Goal: Transaction & Acquisition: Purchase product/service

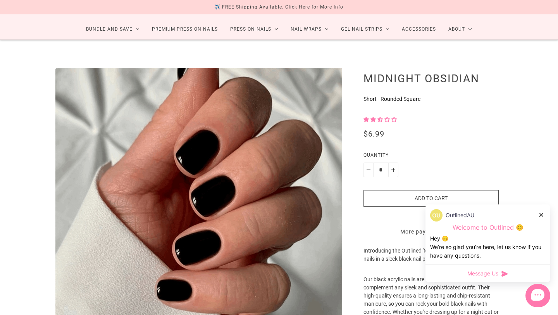
scroll to position [34, 0]
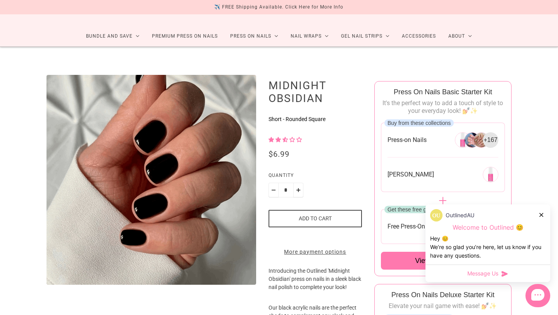
click at [542, 213] on icon at bounding box center [542, 215] width 4 height 4
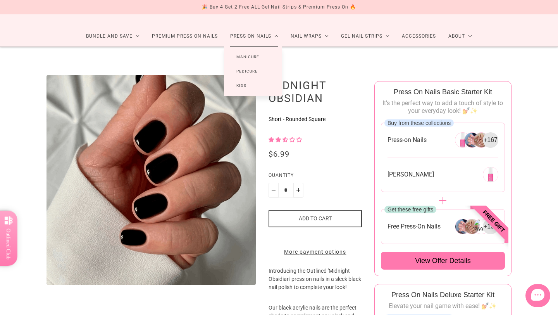
click at [249, 57] on link "Manicure" at bounding box center [248, 57] width 48 height 14
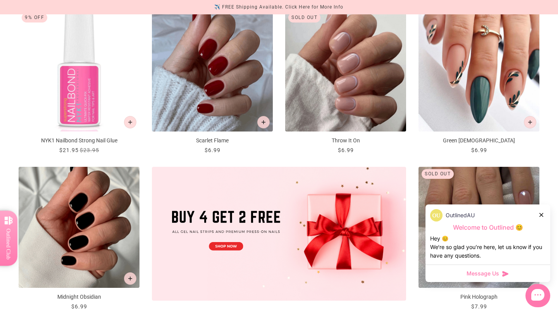
scroll to position [150, 0]
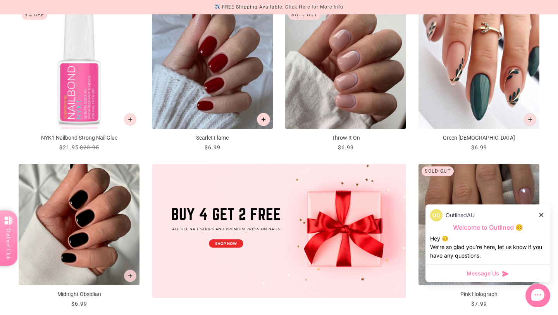
click at [266, 119] on button "Add to cart" at bounding box center [263, 119] width 13 height 13
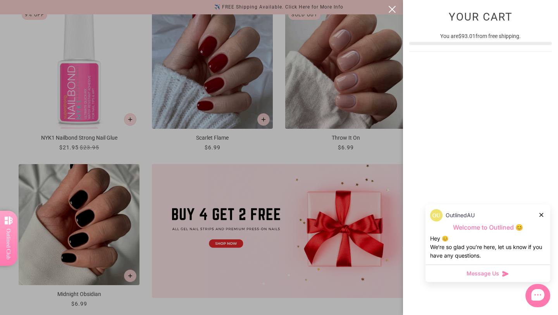
scroll to position [0, 0]
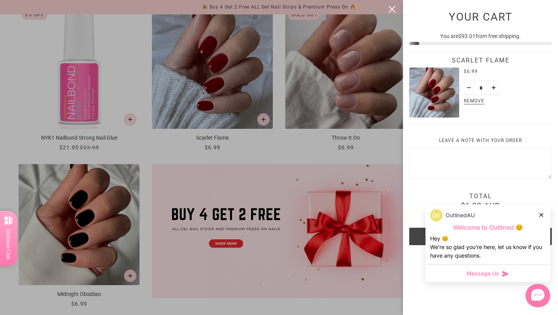
click at [390, 9] on button "close" at bounding box center [392, 9] width 9 height 9
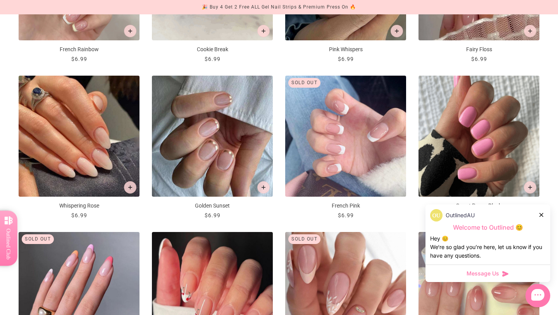
scroll to position [552, 0]
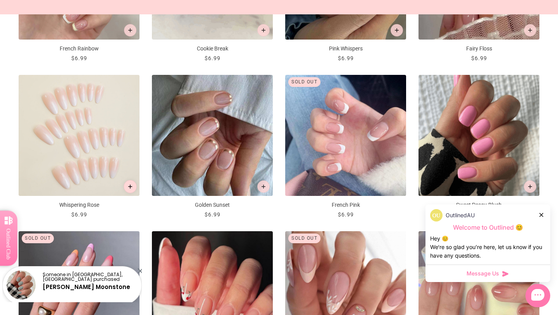
click at [133, 190] on button "Add to cart" at bounding box center [130, 186] width 13 height 13
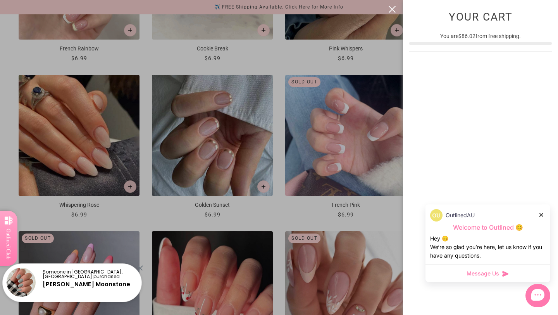
scroll to position [0, 0]
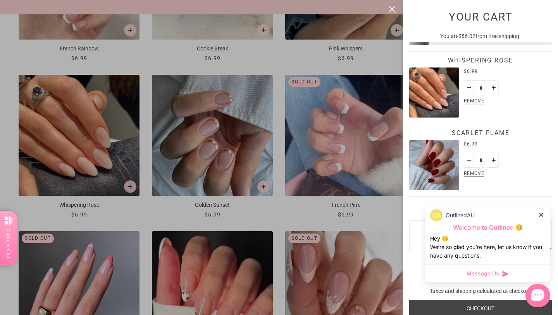
click at [392, 9] on button "close" at bounding box center [392, 9] width 9 height 9
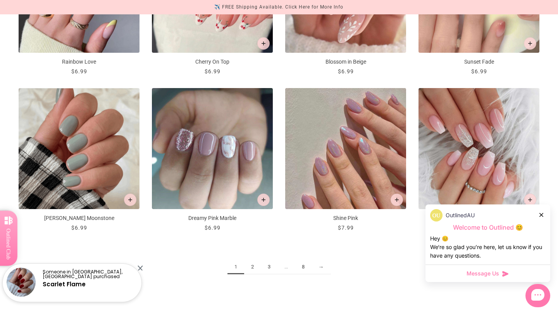
scroll to position [855, 0]
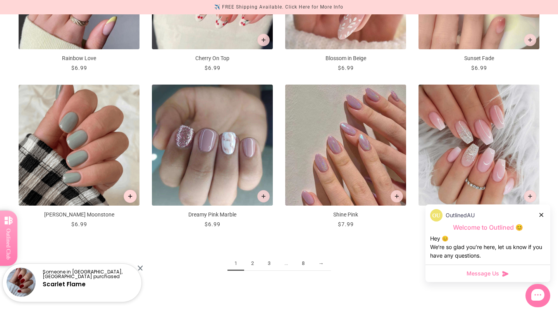
click at [131, 193] on button "Add to cart" at bounding box center [130, 196] width 13 height 13
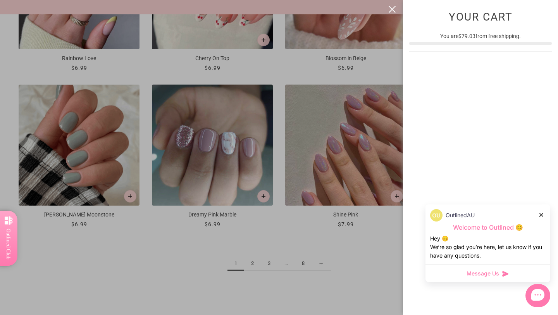
scroll to position [0, 0]
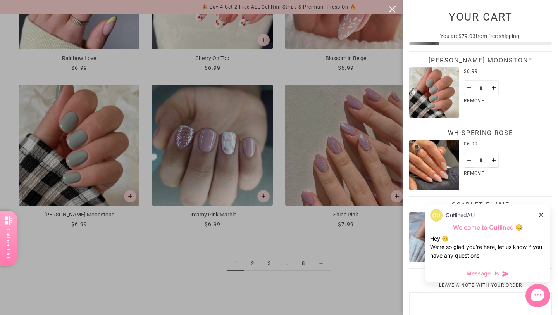
click at [542, 213] on icon at bounding box center [542, 215] width 4 height 4
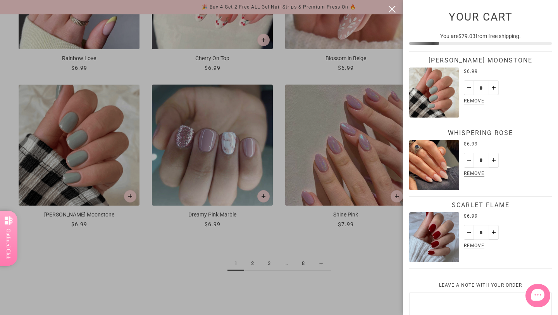
click at [392, 9] on button "close" at bounding box center [392, 9] width 9 height 9
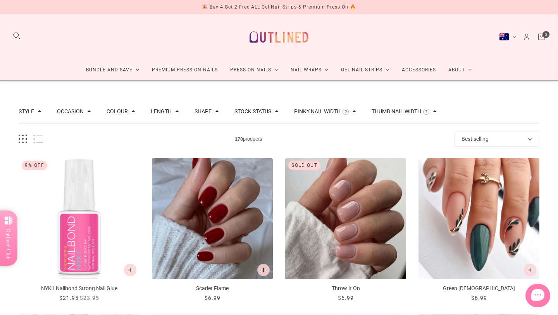
scroll to position [855, 0]
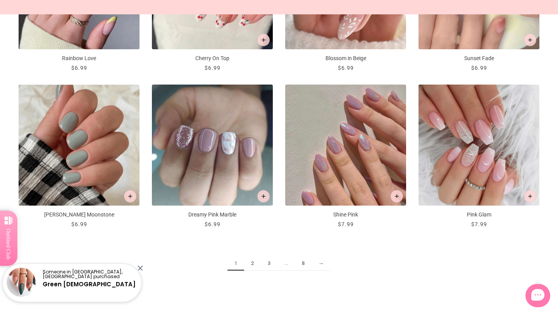
click at [321, 263] on link "→" at bounding box center [321, 263] width 19 height 14
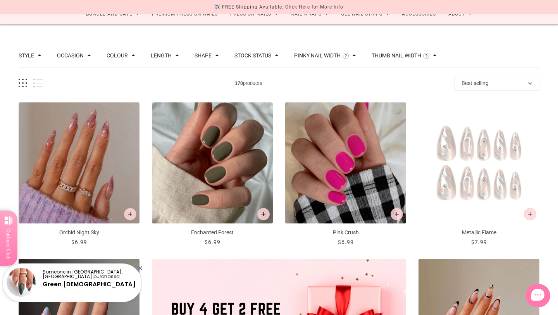
scroll to position [55, 0]
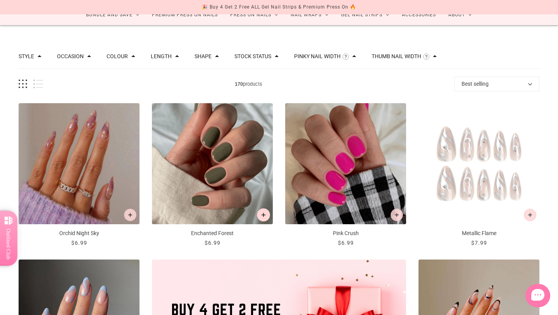
click at [265, 214] on icon "Add to cart" at bounding box center [264, 215] width 4 height 4
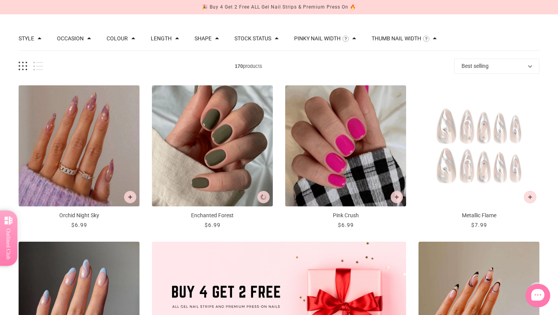
scroll to position [0, 0]
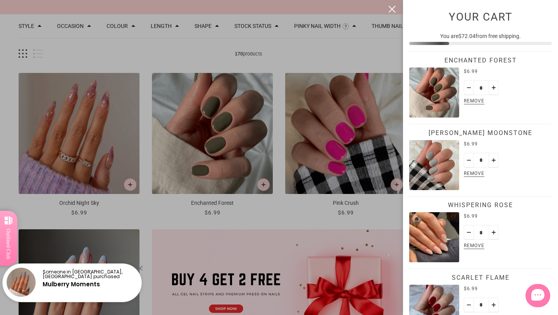
click at [393, 10] on button "close" at bounding box center [392, 9] width 9 height 9
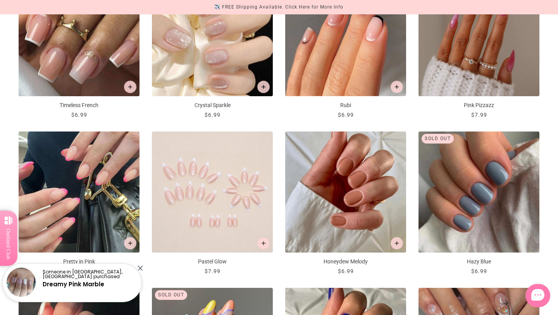
scroll to position [654, 0]
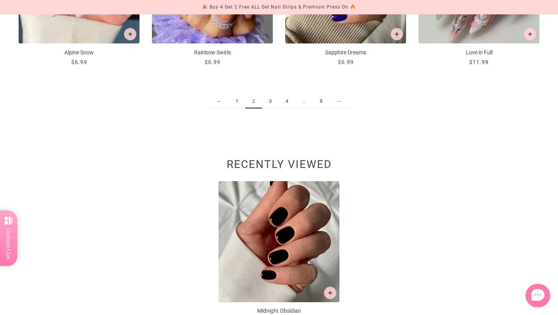
click at [271, 100] on link "3" at bounding box center [270, 101] width 17 height 14
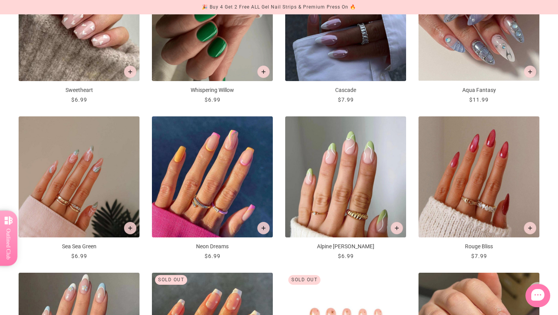
scroll to position [512, 0]
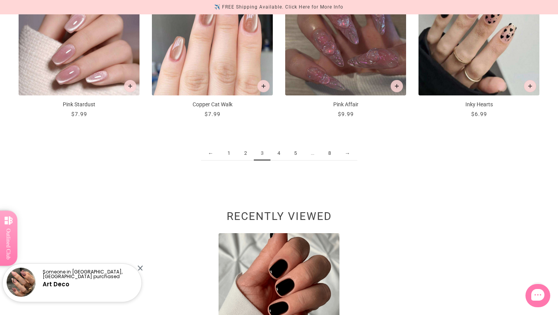
click at [278, 154] on link "4" at bounding box center [279, 153] width 17 height 14
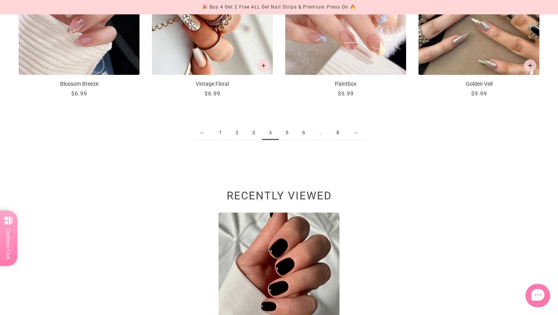
scroll to position [988, 0]
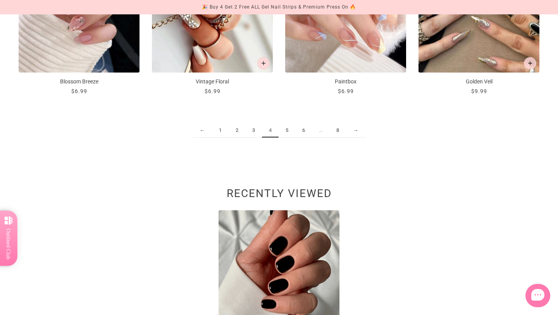
click at [287, 128] on link "5" at bounding box center [287, 130] width 17 height 14
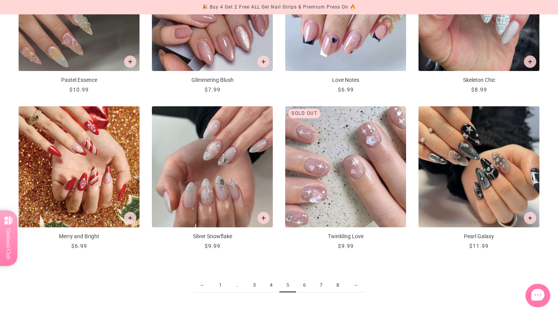
scroll to position [835, 0]
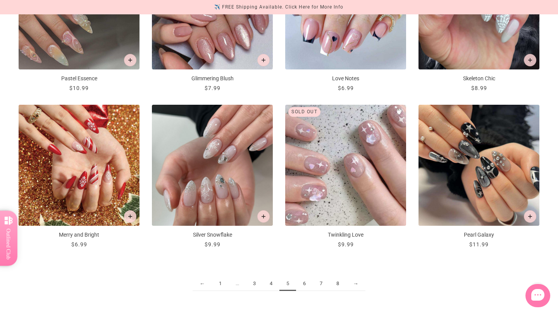
click at [305, 281] on link "6" at bounding box center [304, 283] width 17 height 14
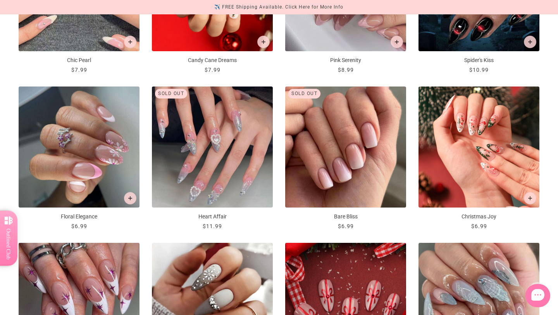
scroll to position [544, 0]
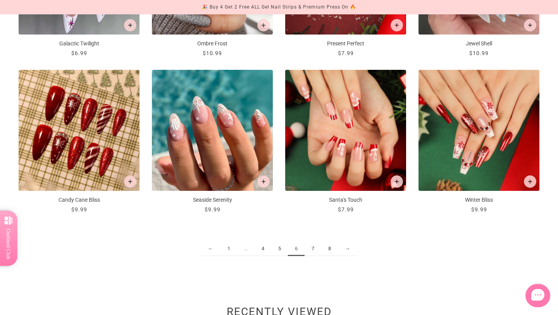
click at [312, 249] on link "7" at bounding box center [313, 249] width 17 height 14
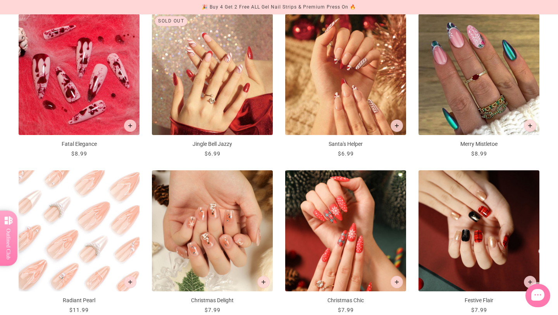
scroll to position [775, 0]
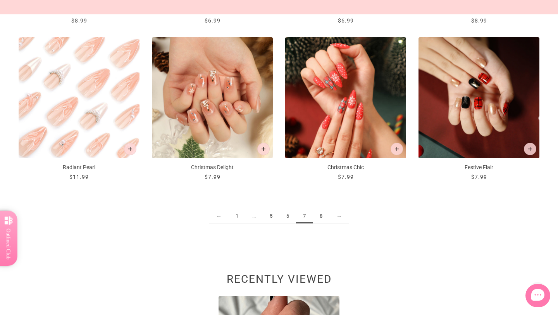
click at [323, 217] on link "8" at bounding box center [321, 216] width 17 height 14
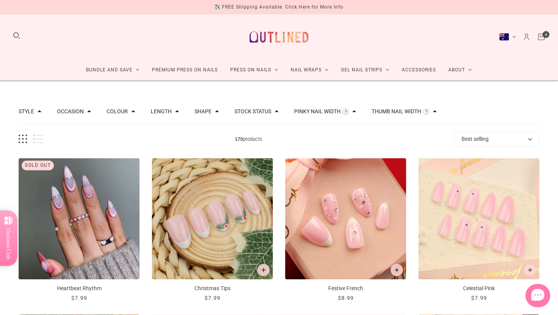
click at [542, 38] on icon "Cart" at bounding box center [541, 37] width 9 height 9
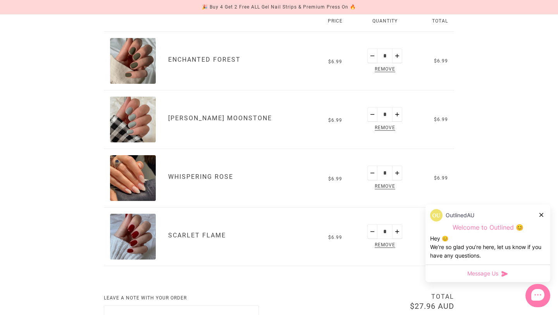
scroll to position [138, 0]
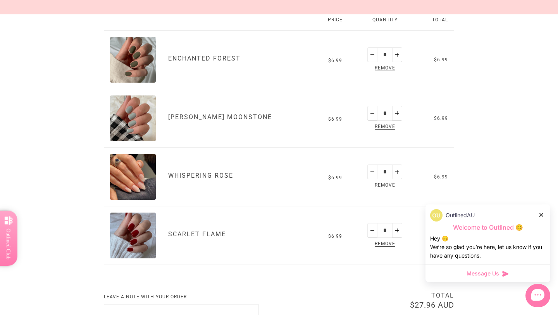
click at [543, 217] on div at bounding box center [542, 215] width 5 height 8
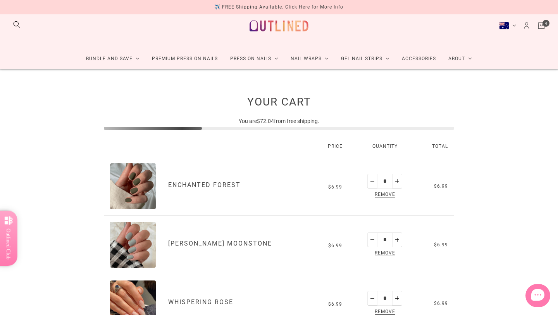
scroll to position [0, 0]
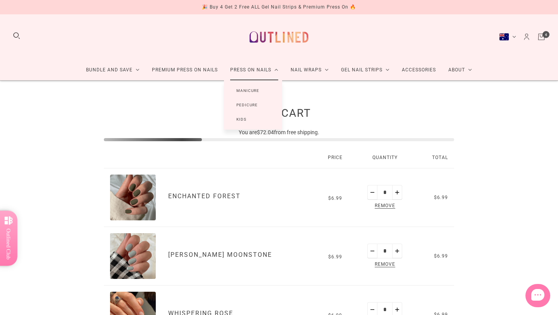
click at [251, 91] on link "Manicure" at bounding box center [248, 90] width 48 height 14
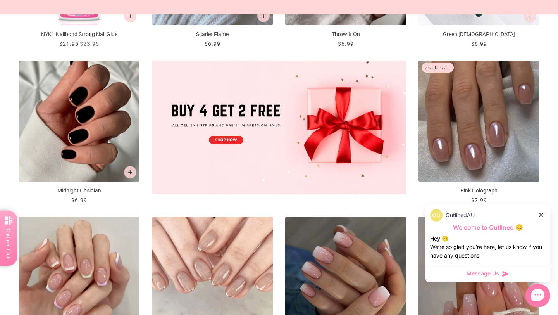
scroll to position [255, 0]
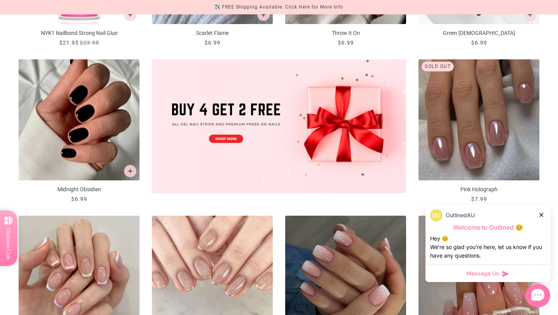
click at [234, 138] on img at bounding box center [279, 125] width 254 height 133
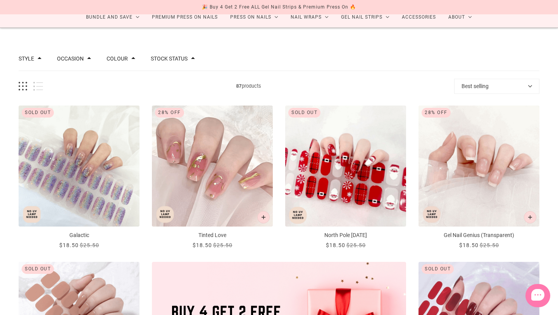
scroll to position [54, 0]
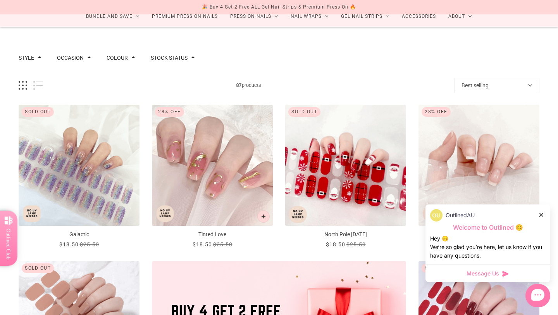
click at [541, 216] on icon at bounding box center [542, 215] width 4 height 4
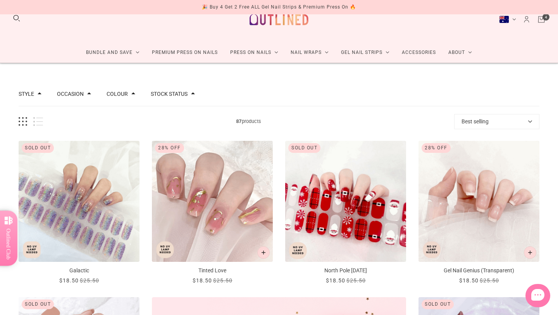
scroll to position [0, 0]
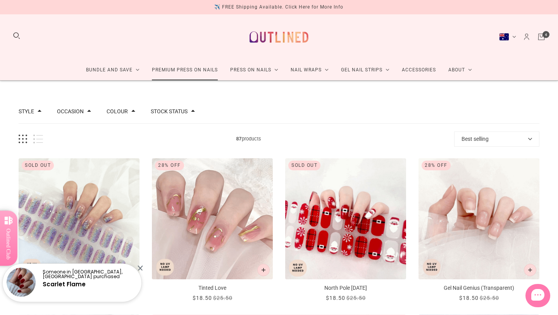
click at [188, 71] on link "Premium Press On Nails" at bounding box center [185, 70] width 78 height 21
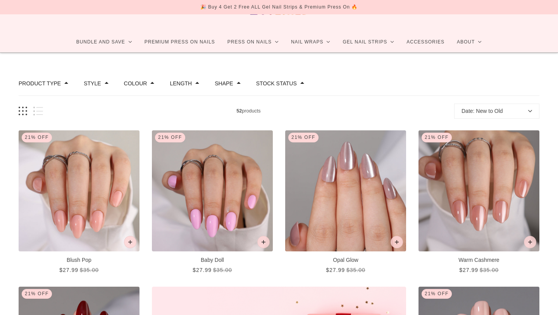
scroll to position [28, 0]
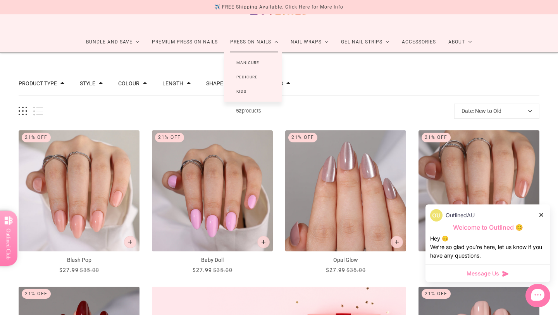
click at [243, 62] on link "Manicure" at bounding box center [248, 62] width 48 height 14
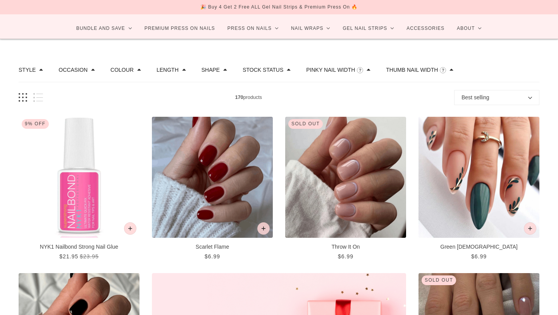
click at [245, 148] on img "Scarlet Flame" at bounding box center [212, 177] width 121 height 121
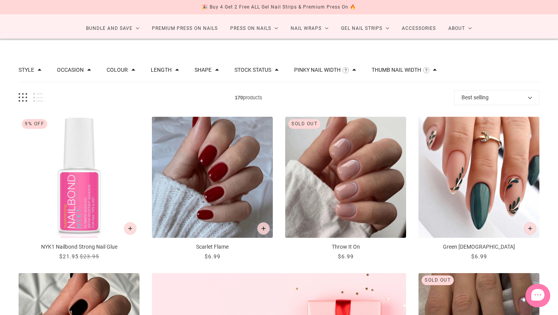
scroll to position [41, 0]
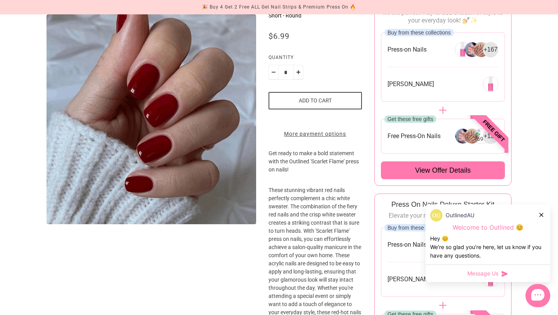
scroll to position [127, 0]
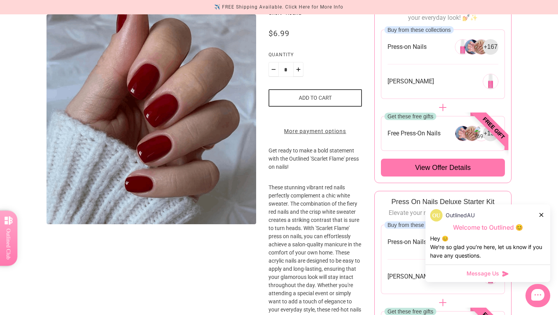
click at [541, 215] on icon at bounding box center [542, 215] width 4 height 4
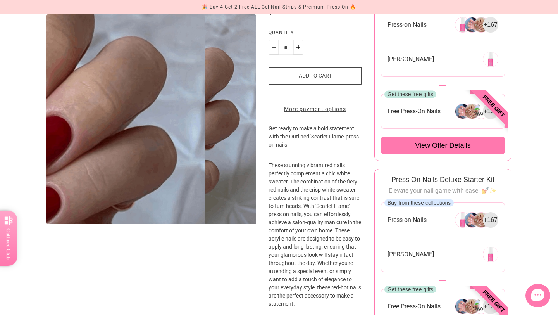
scroll to position [0, 0]
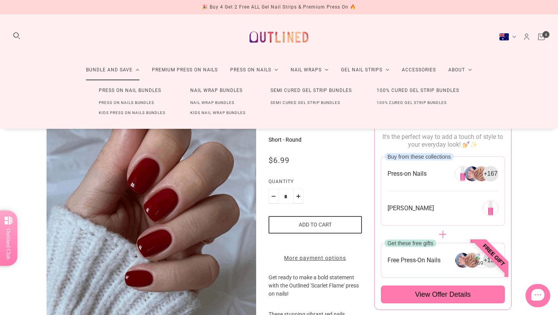
click at [128, 102] on link "Press On Nails Bundles" at bounding box center [126, 103] width 80 height 10
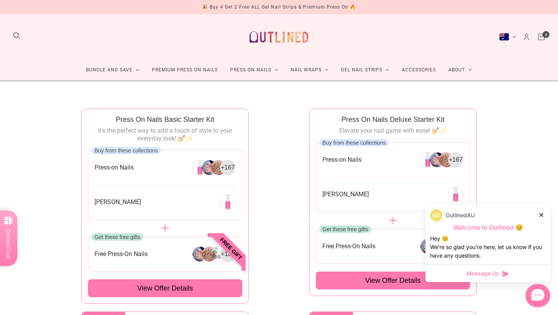
click at [545, 216] on div "OutlinedAU" at bounding box center [488, 215] width 116 height 12
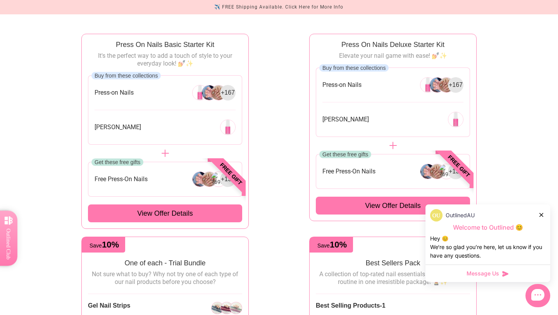
scroll to position [81, 0]
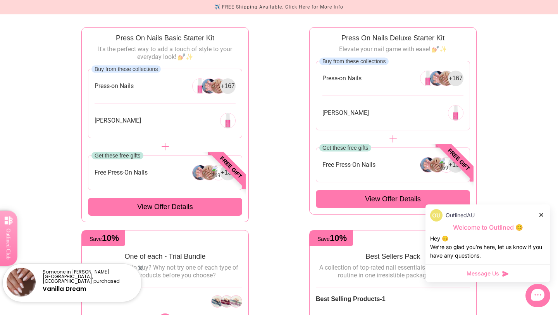
click at [211, 207] on div "View offer details" at bounding box center [165, 207] width 154 height 18
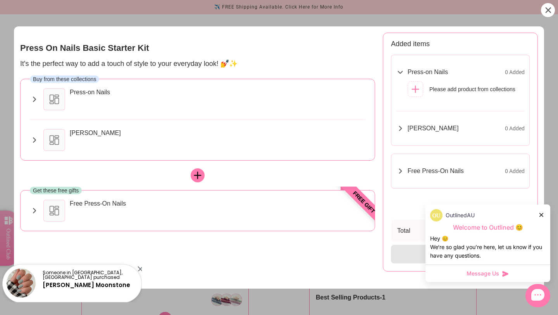
click at [550, 13] on icon at bounding box center [548, 10] width 6 height 6
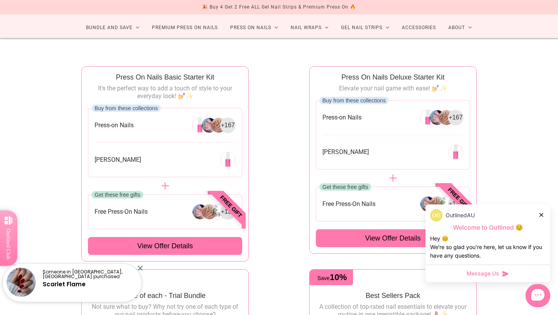
scroll to position [0, 0]
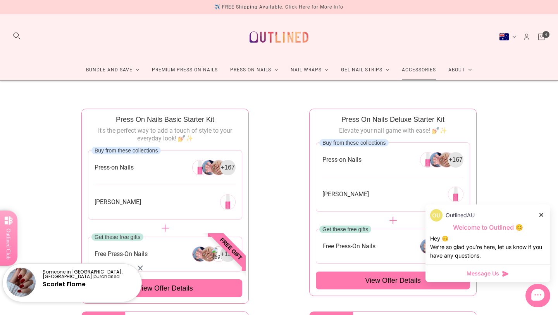
click at [424, 69] on link "Accessories" at bounding box center [419, 70] width 47 height 21
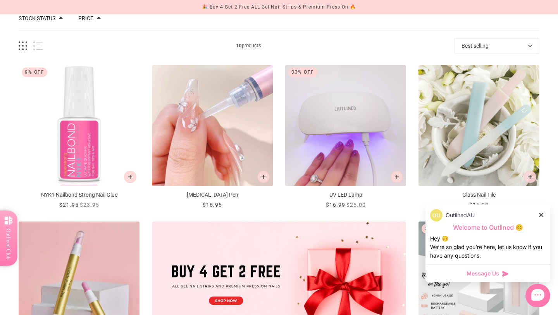
scroll to position [94, 0]
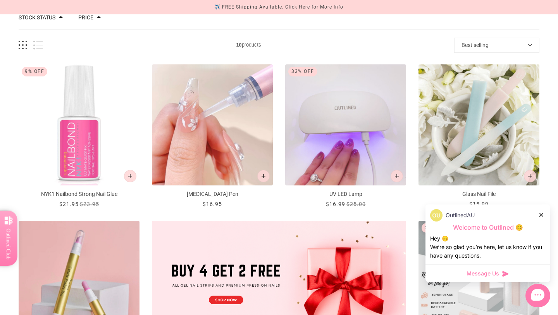
click at [541, 214] on icon at bounding box center [542, 215] width 4 height 4
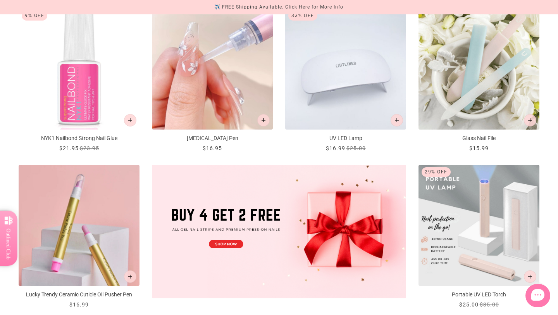
scroll to position [150, 0]
click at [366, 78] on img "UV LED Lamp" at bounding box center [345, 68] width 121 height 121
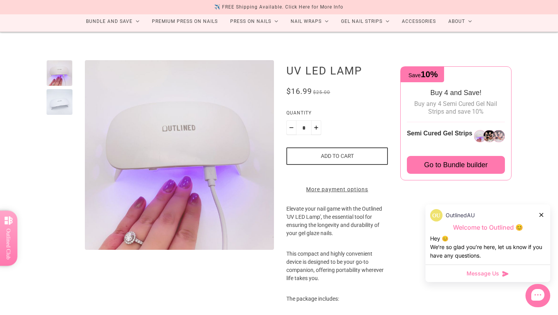
scroll to position [48, 0]
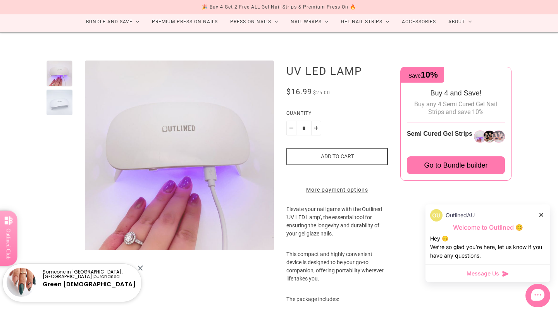
click at [337, 152] on button "Add to cart" at bounding box center [338, 156] width 102 height 17
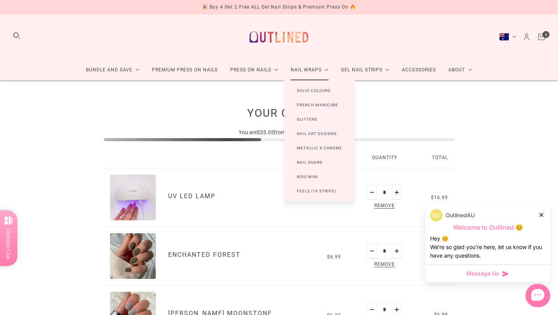
click at [313, 91] on link "Solid Colours" at bounding box center [314, 90] width 59 height 14
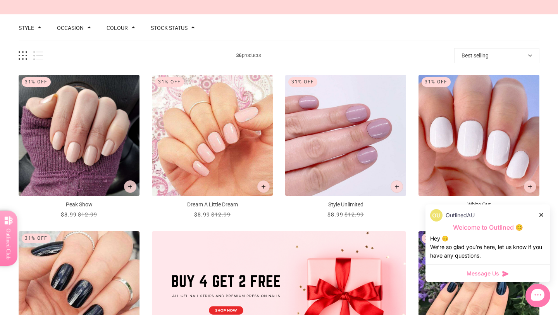
scroll to position [84, 0]
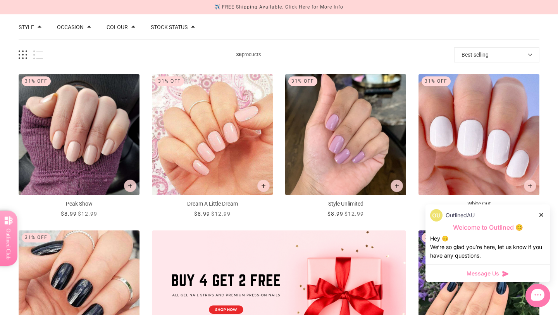
click at [543, 214] on icon at bounding box center [542, 215] width 4 height 4
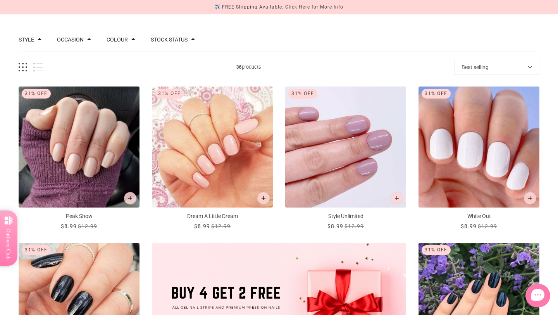
scroll to position [0, 0]
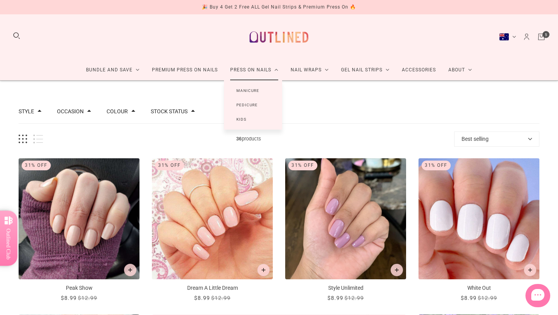
click at [246, 90] on link "Manicure" at bounding box center [248, 90] width 48 height 14
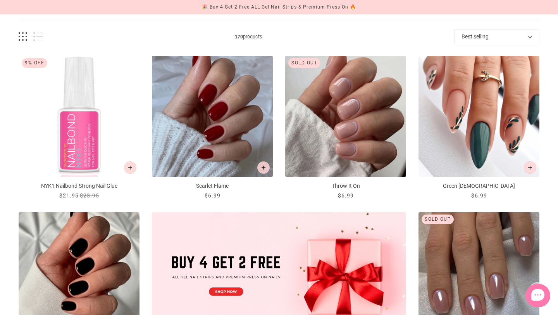
scroll to position [103, 0]
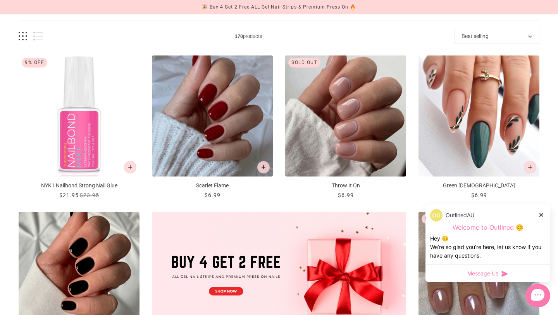
click at [542, 214] on icon at bounding box center [542, 215] width 4 height 4
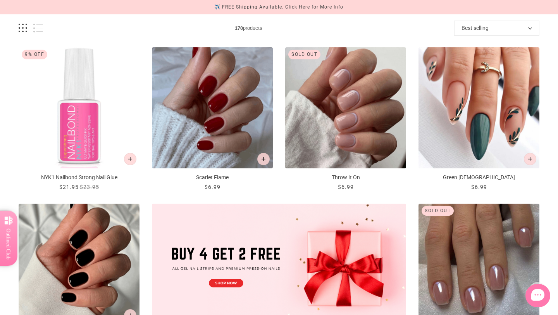
scroll to position [110, 0]
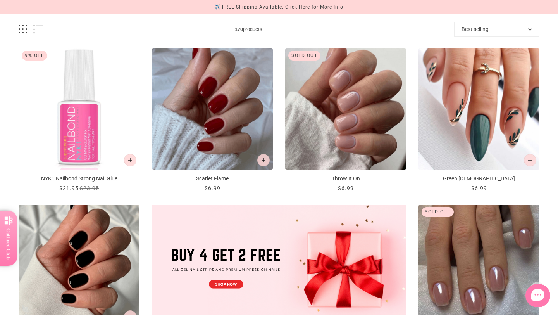
click at [222, 95] on img "Scarlet Flame" at bounding box center [212, 108] width 121 height 121
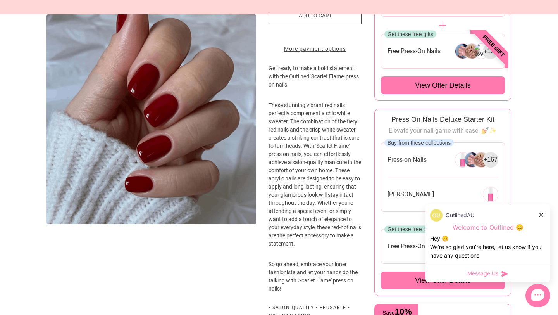
click at [543, 217] on div at bounding box center [542, 215] width 5 height 8
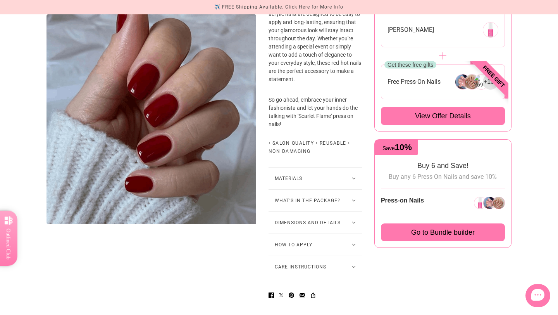
scroll to position [388, 0]
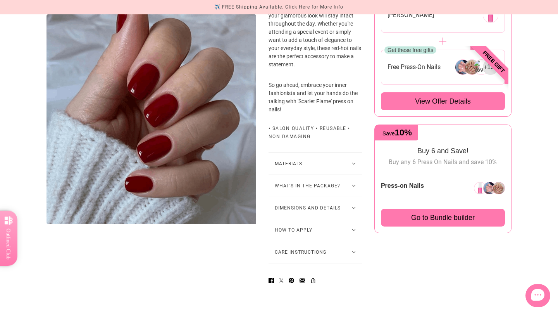
click at [307, 195] on button "What's in the package?" at bounding box center [315, 186] width 93 height 22
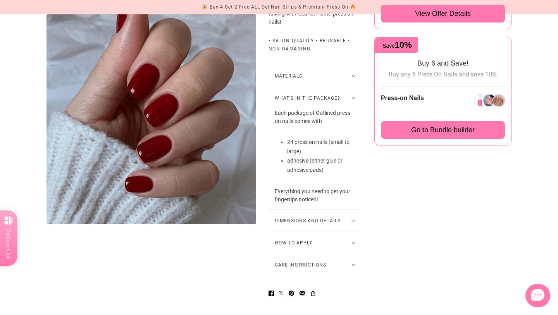
scroll to position [472, 0]
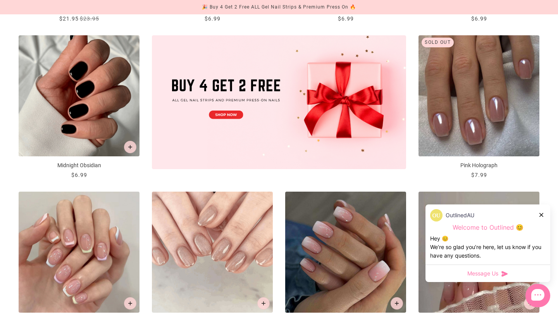
scroll to position [110, 0]
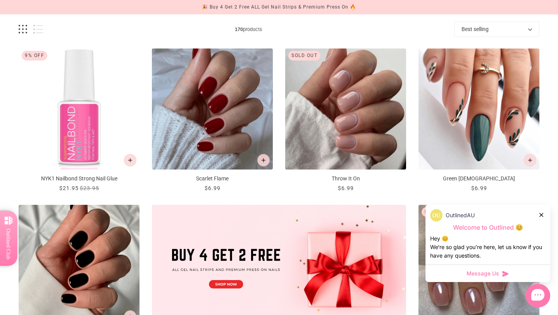
click at [543, 214] on icon at bounding box center [542, 215] width 4 height 4
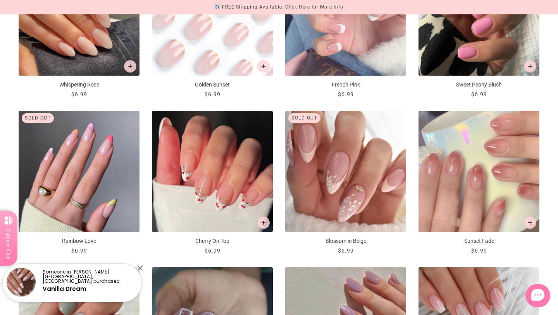
scroll to position [678, 0]
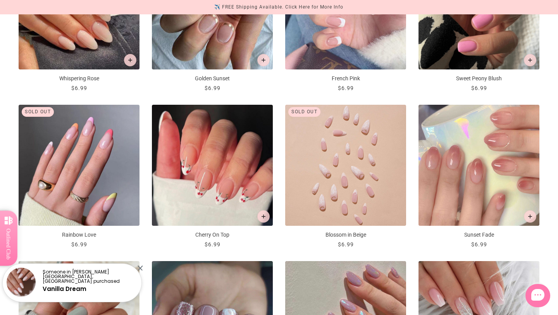
click at [335, 185] on img "Blossom in Beige" at bounding box center [345, 165] width 121 height 121
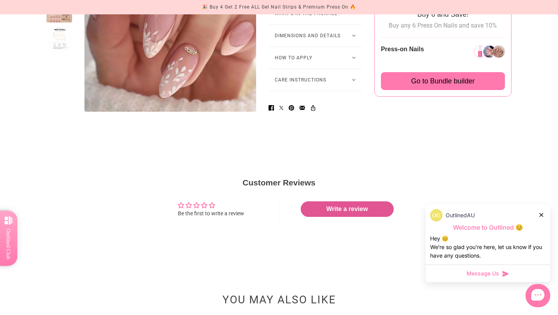
scroll to position [538, 0]
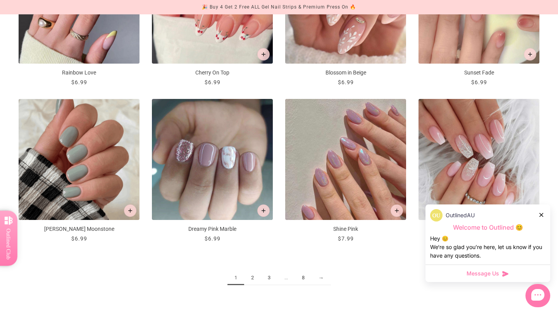
scroll to position [848, 0]
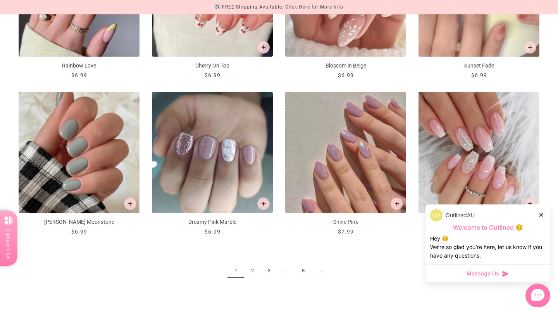
click at [250, 270] on link "2" at bounding box center [252, 271] width 17 height 14
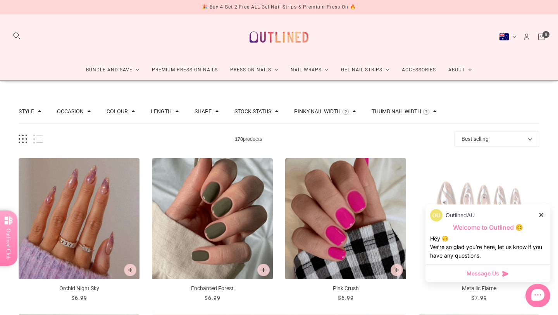
click at [544, 214] on div "OutlinedAU" at bounding box center [488, 215] width 116 height 12
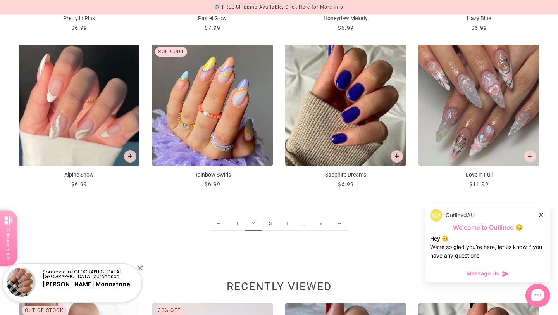
scroll to position [921, 0]
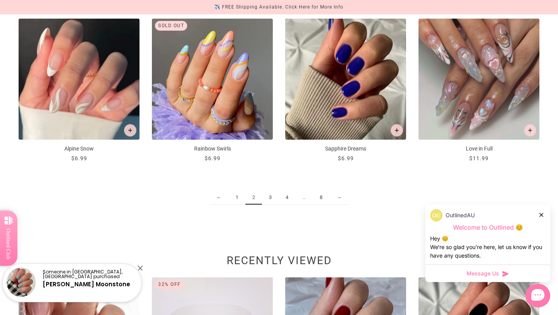
click at [272, 197] on link "3" at bounding box center [270, 197] width 17 height 14
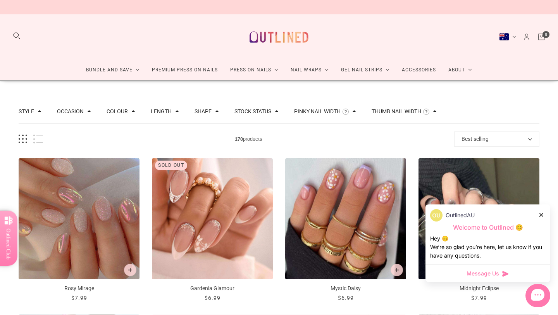
click at [542, 215] on icon at bounding box center [542, 215] width 4 height 4
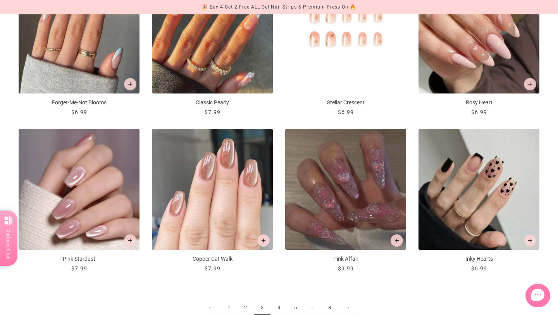
scroll to position [826, 0]
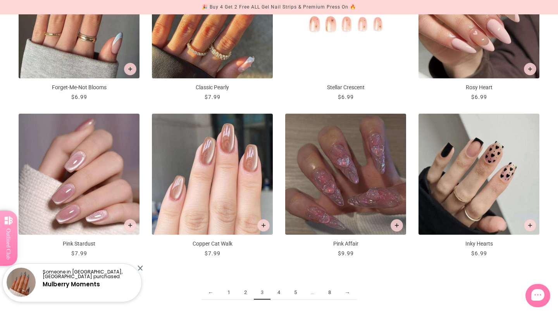
click at [278, 291] on link "4" at bounding box center [279, 292] width 17 height 14
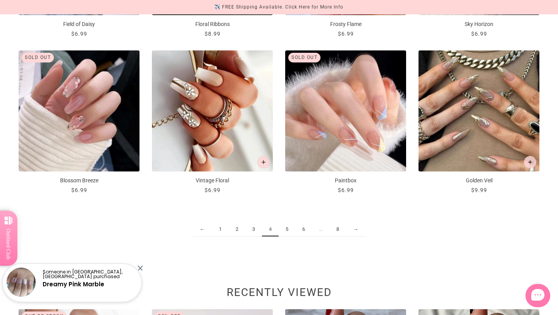
scroll to position [906, 0]
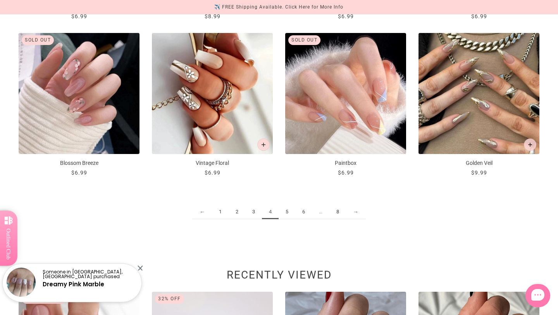
click at [287, 211] on link "5" at bounding box center [287, 212] width 17 height 14
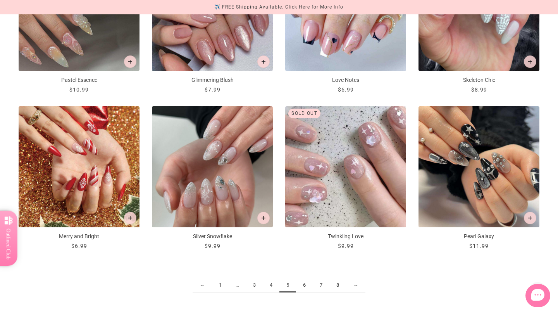
scroll to position [833, 0]
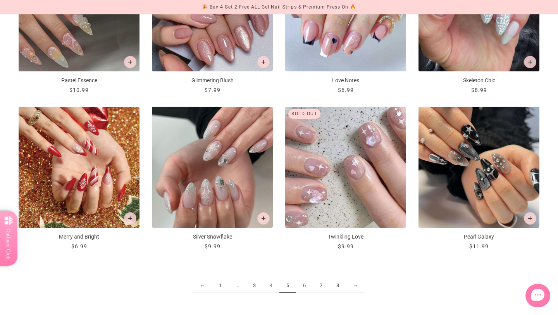
click at [305, 286] on link "6" at bounding box center [304, 285] width 17 height 14
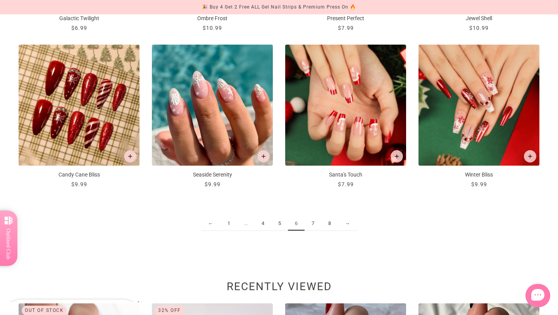
scroll to position [895, 0]
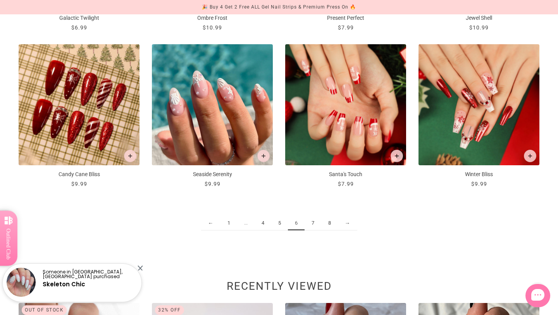
click at [314, 224] on link "7" at bounding box center [313, 223] width 17 height 14
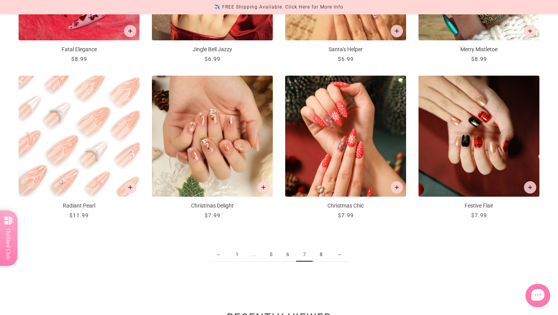
scroll to position [867, 0]
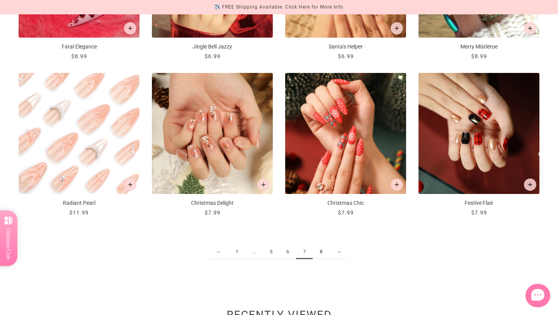
click at [320, 251] on link "8" at bounding box center [321, 252] width 17 height 14
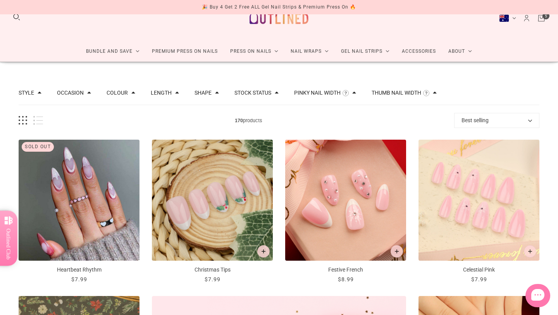
scroll to position [15, 0]
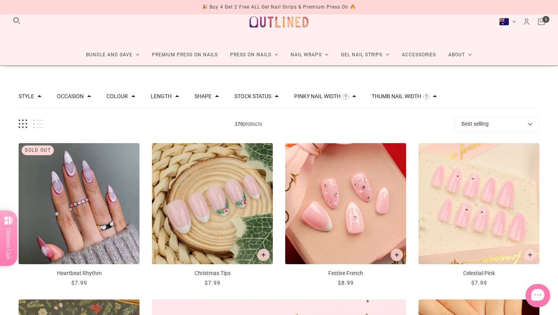
click at [162, 95] on button "Length" at bounding box center [161, 95] width 21 height 5
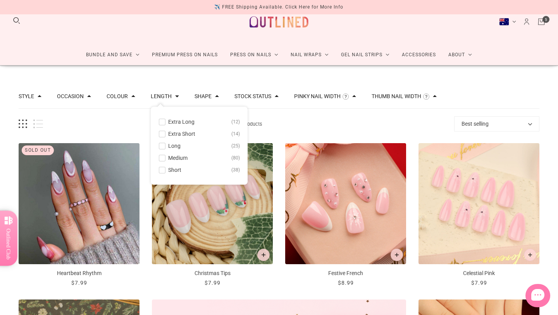
click at [162, 171] on span at bounding box center [162, 170] width 6 height 6
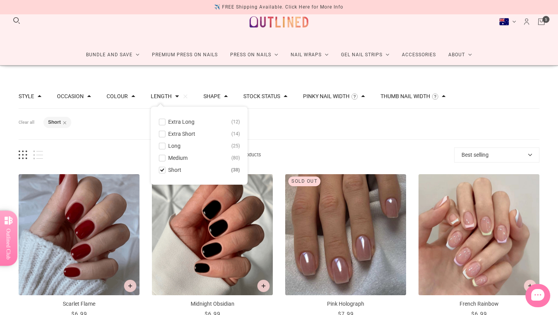
click at [283, 129] on div "Filters Clear all Length: Short" at bounding box center [279, 124] width 521 height 31
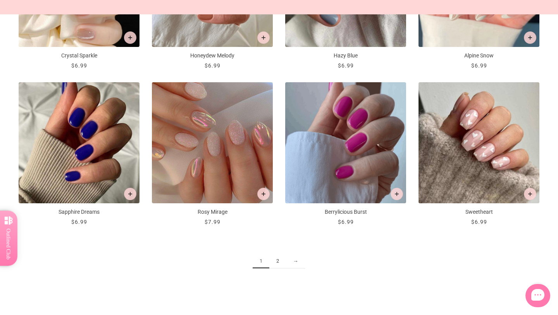
scroll to position [894, 0]
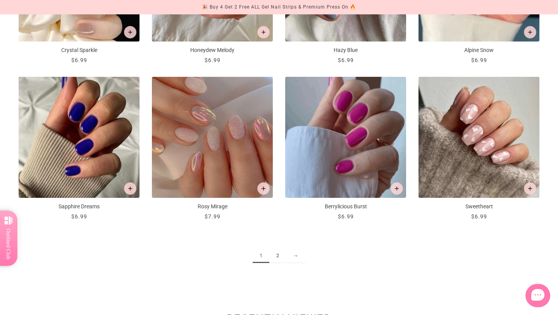
click at [278, 255] on link "2" at bounding box center [277, 256] width 17 height 14
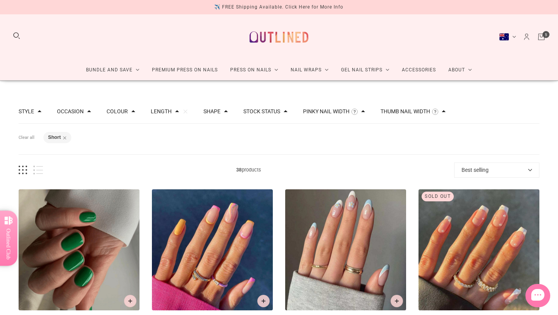
click at [544, 38] on icon "Cart" at bounding box center [541, 37] width 9 height 9
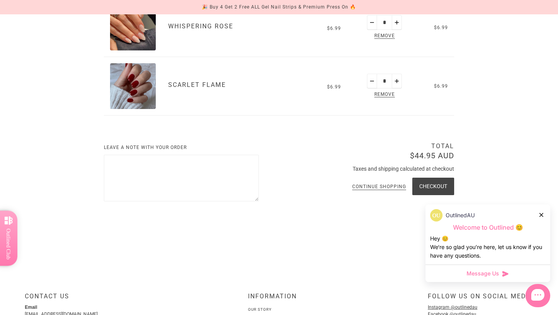
scroll to position [352, 0]
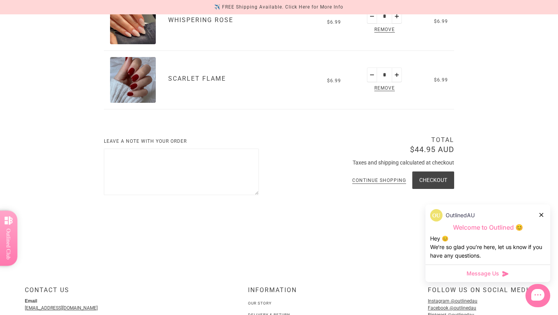
click at [540, 214] on icon at bounding box center [542, 215] width 4 height 4
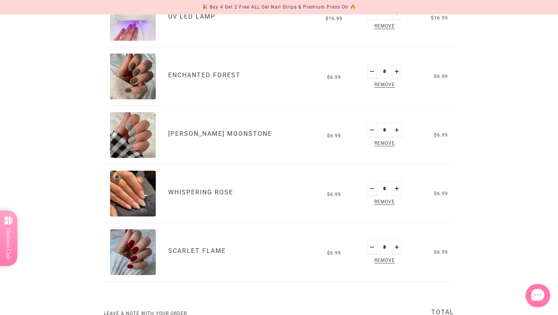
scroll to position [180, 0]
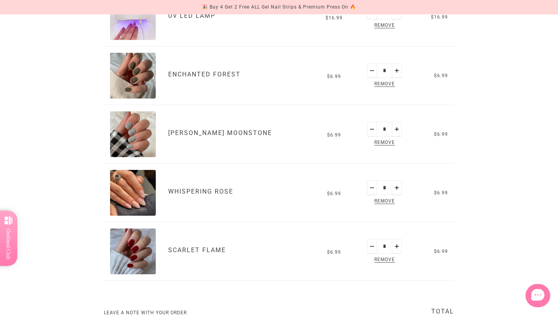
click at [367, 132] on button "Minus" at bounding box center [372, 129] width 10 height 15
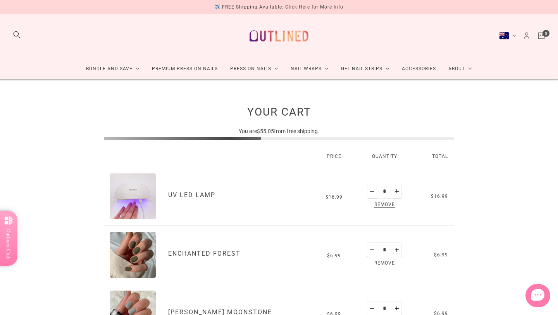
scroll to position [0, 0]
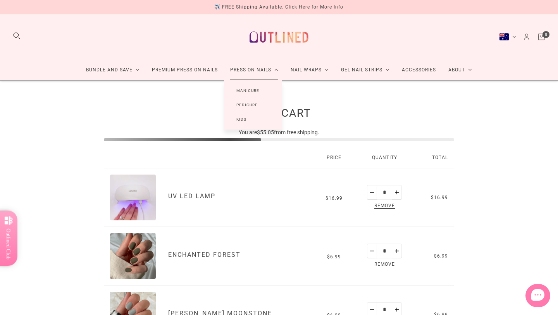
click at [247, 88] on link "Manicure" at bounding box center [248, 90] width 48 height 14
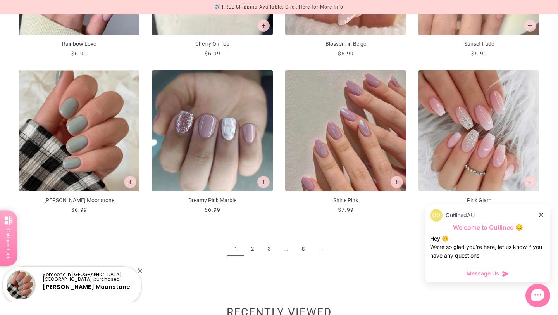
scroll to position [870, 0]
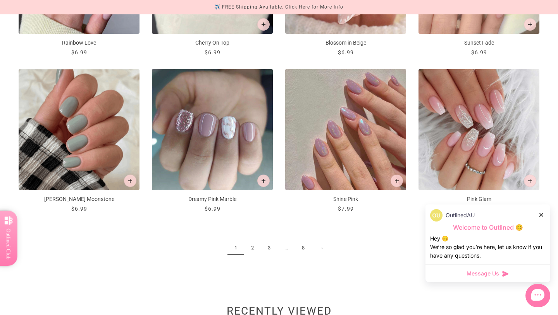
click at [251, 247] on link "2" at bounding box center [252, 248] width 17 height 14
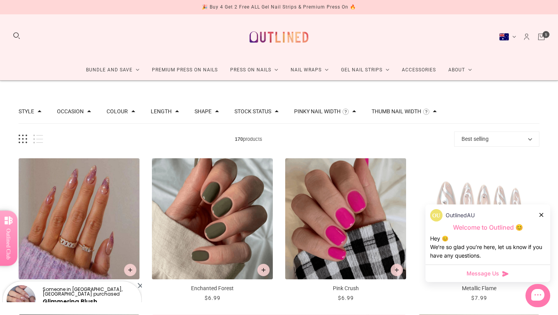
click at [543, 33] on link "Cart" at bounding box center [541, 37] width 9 height 9
